Goal: Task Accomplishment & Management: Complete application form

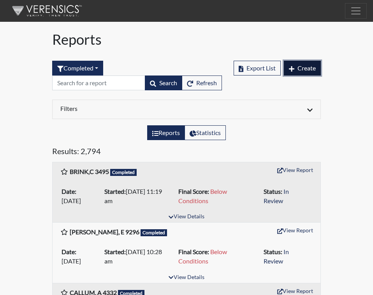
click at [312, 69] on span "Create" at bounding box center [307, 67] width 18 height 7
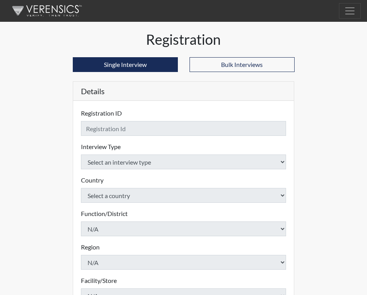
checkbox input "true"
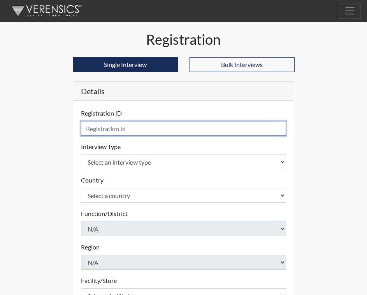
click at [104, 129] on input "text" at bounding box center [184, 128] width 206 height 15
type input "[PERSON_NAME], G 9683"
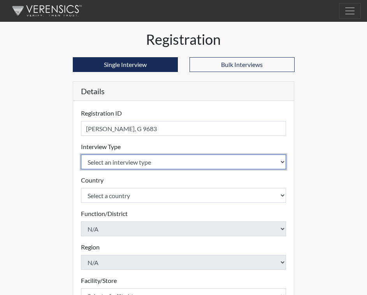
click at [283, 161] on select "Select an interview type Corrections Pre-Employment" at bounding box center [184, 162] width 206 height 15
select select "ff733e93-e1bf-11ea-9c9f-0eff0cf7eb8f"
click at [81, 155] on select "Select an interview type Corrections Pre-Employment" at bounding box center [184, 162] width 206 height 15
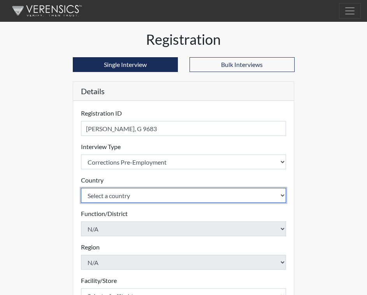
click at [283, 194] on select "Select a country [GEOGRAPHIC_DATA] [GEOGRAPHIC_DATA]" at bounding box center [184, 195] width 206 height 15
select select "united-states-of-[GEOGRAPHIC_DATA]"
click at [81, 188] on select "Select a country [GEOGRAPHIC_DATA] [GEOGRAPHIC_DATA]" at bounding box center [184, 195] width 206 height 15
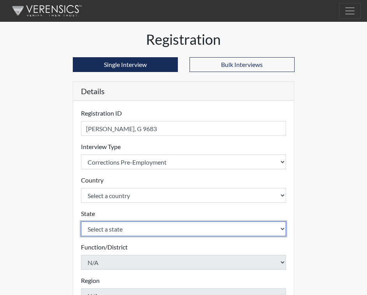
select select "SC"
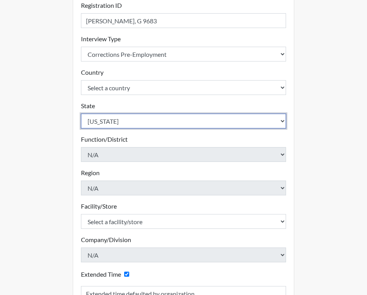
scroll to position [117, 0]
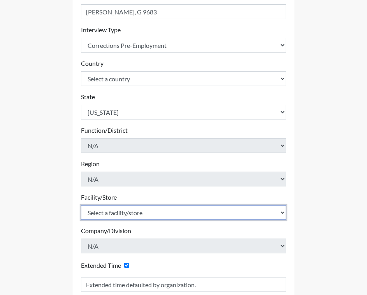
click at [136, 213] on select "Select a facility/store [GEOGRAPHIC_DATA] CI Broad River CI [PERSON_NAME] CI Di…" at bounding box center [184, 212] width 206 height 15
select select "b0862b24-6b6d-4a03-82f3-e8d890c4eba2"
click at [81, 205] on select "Select a facility/store [GEOGRAPHIC_DATA] CI Broad River CI [PERSON_NAME] CI Di…" at bounding box center [184, 212] width 206 height 15
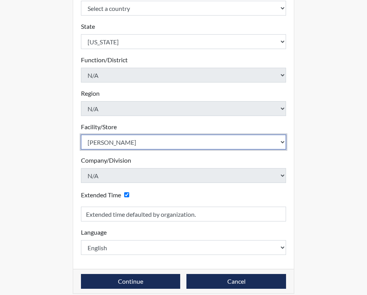
scroll to position [195, 0]
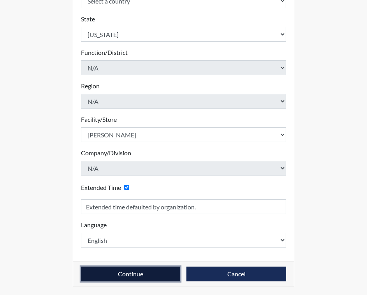
click at [126, 273] on button "Continue" at bounding box center [131, 274] width 100 height 15
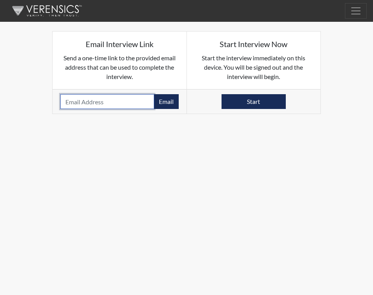
click at [86, 101] on input "email" at bounding box center [107, 101] width 94 height 15
paste input "[EMAIL_ADDRESS][DOMAIN_NAME]"
type input "[EMAIL_ADDRESS][DOMAIN_NAME]"
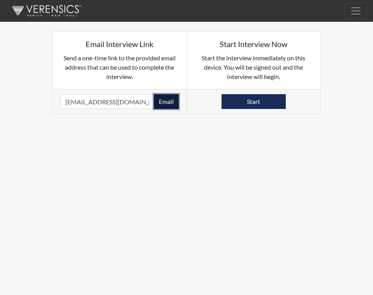
click at [169, 100] on button "Email" at bounding box center [166, 101] width 25 height 15
